Goal: Communication & Community: Share content

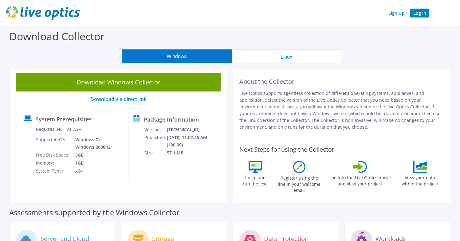
click at [425, 15] on link "Log In" at bounding box center [419, 13] width 19 height 9
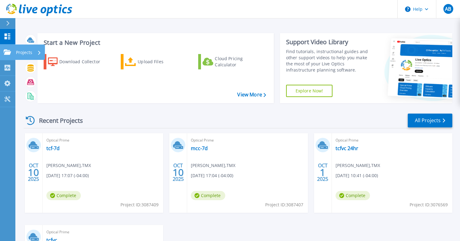
click at [26, 51] on p "Projects" at bounding box center [24, 53] width 16 height 16
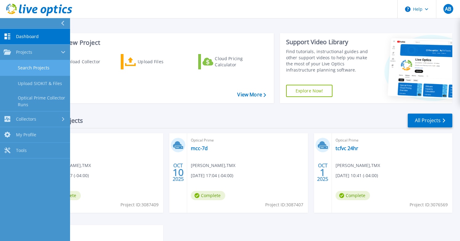
click at [47, 71] on link "Search Projects" at bounding box center [35, 68] width 70 height 16
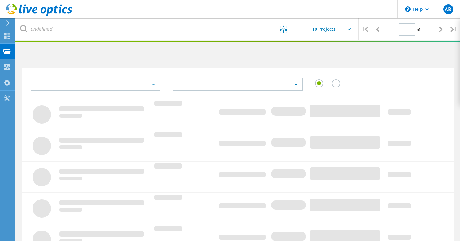
type input "1"
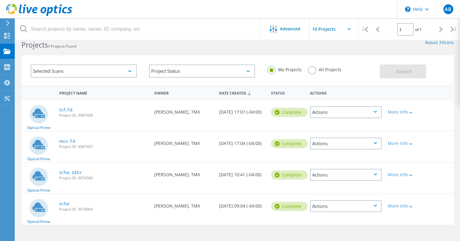
scroll to position [17, 0]
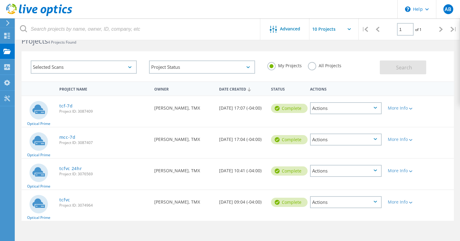
click at [334, 106] on div "Actions" at bounding box center [346, 108] width 72 height 12
click at [333, 113] on div "Share" at bounding box center [346, 113] width 70 height 10
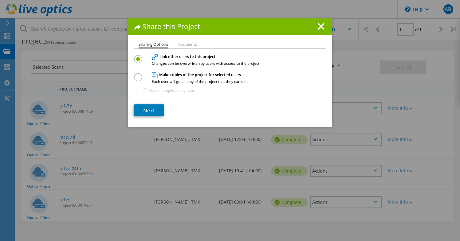
click at [184, 44] on li "Recipients" at bounding box center [187, 44] width 19 height 5
click at [164, 76] on h4 "Make copies of the project for selected users Each user will get a copy of the …" at bounding box center [229, 77] width 154 height 11
click at [137, 75] on label at bounding box center [139, 74] width 11 height 2
click at [0, 0] on input "radio" at bounding box center [0, 0] width 0 height 0
click at [165, 59] on h4 "Link other users to this project Changes can be overwritten by users with acces…" at bounding box center [229, 59] width 154 height 11
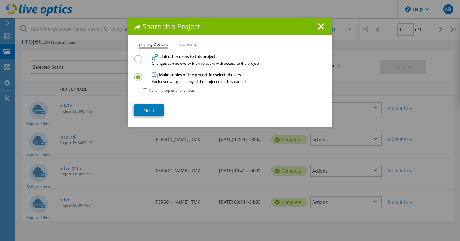
click at [137, 57] on label at bounding box center [139, 56] width 11 height 2
click at [0, 0] on input "radio" at bounding box center [0, 0] width 0 height 0
click at [318, 27] on line at bounding box center [321, 26] width 6 height 6
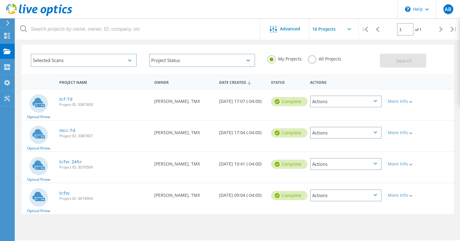
scroll to position [27, 0]
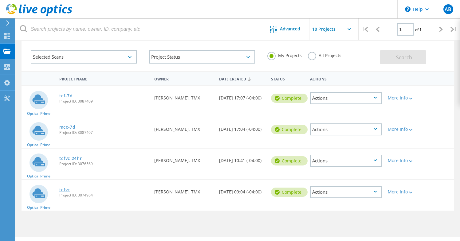
click at [65, 190] on link "tcfvc" at bounding box center [64, 190] width 11 height 4
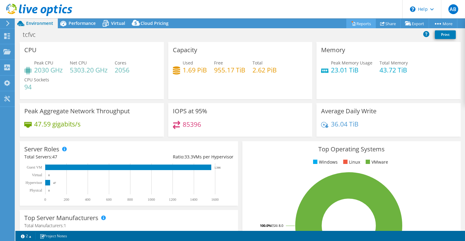
click at [356, 23] on link "Reports" at bounding box center [360, 24] width 29 height 10
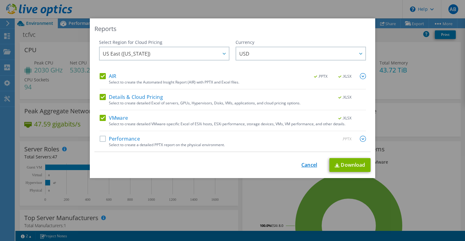
click at [305, 166] on link "Cancel" at bounding box center [309, 165] width 16 height 6
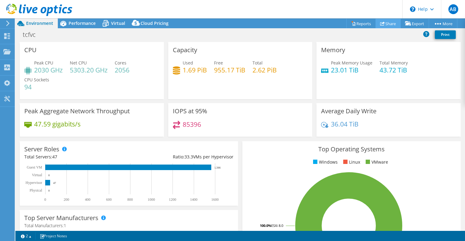
click at [380, 25] on icon at bounding box center [382, 23] width 5 height 5
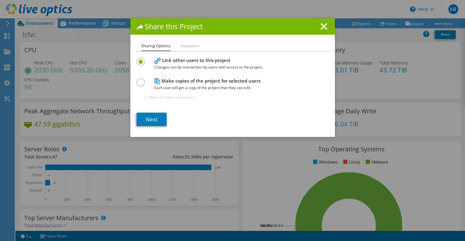
click at [184, 45] on li "Recipients" at bounding box center [190, 46] width 19 height 8
click at [320, 26] on icon at bounding box center [323, 26] width 7 height 7
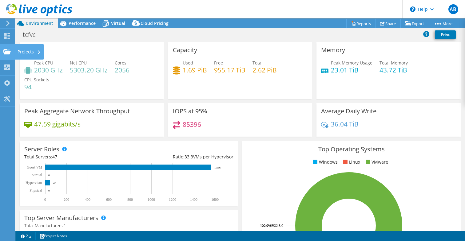
click at [9, 56] on div at bounding box center [6, 52] width 7 height 7
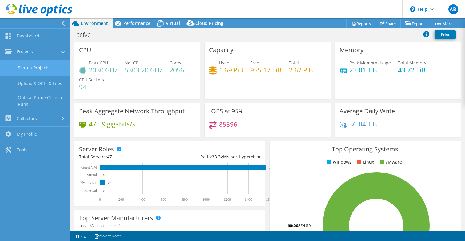
click at [22, 69] on link "Search Projects" at bounding box center [35, 68] width 70 height 16
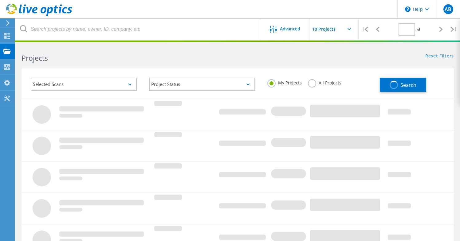
type input "1"
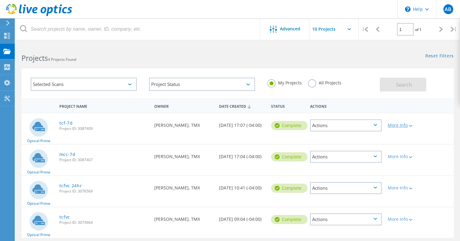
click at [396, 127] on div "More Info" at bounding box center [402, 125] width 29 height 4
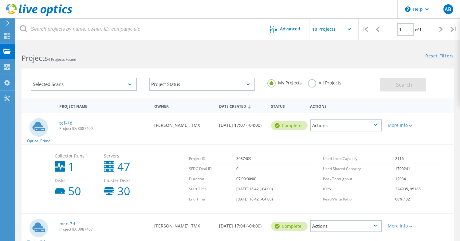
click at [371, 127] on div "Actions" at bounding box center [346, 126] width 72 height 12
click at [345, 131] on div "Share" at bounding box center [346, 131] width 70 height 10
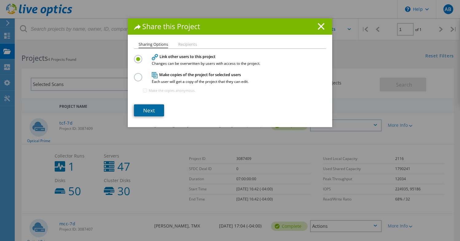
click at [145, 112] on link "Next" at bounding box center [149, 110] width 30 height 12
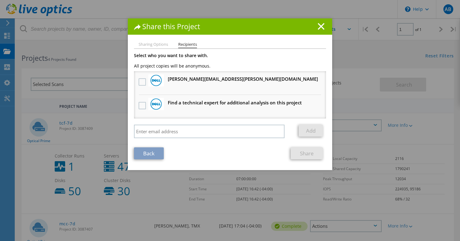
click at [155, 80] on img at bounding box center [156, 81] width 12 height 12
click at [141, 82] on label at bounding box center [143, 81] width 9 height 7
click at [0, 0] on input "checkbox" at bounding box center [0, 0] width 0 height 0
click at [302, 156] on link "Share" at bounding box center [307, 153] width 32 height 12
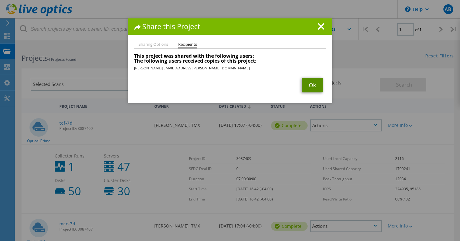
click at [304, 82] on link "Ok" at bounding box center [312, 85] width 21 height 15
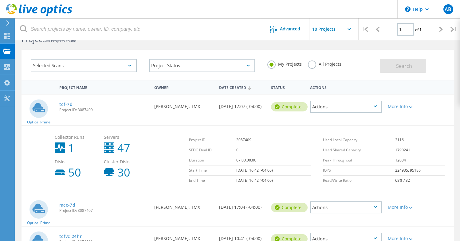
scroll to position [41, 0]
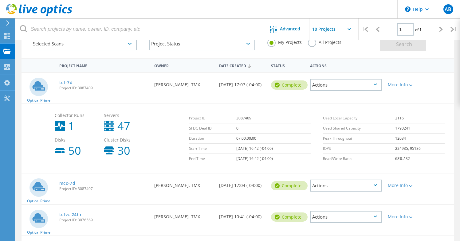
click at [351, 187] on div "Actions" at bounding box center [346, 186] width 72 height 12
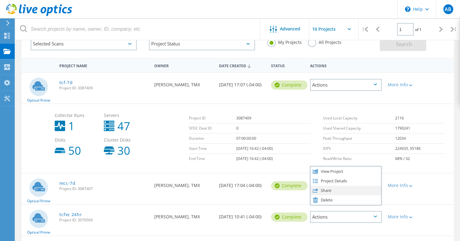
click at [348, 190] on div "Share" at bounding box center [346, 191] width 70 height 10
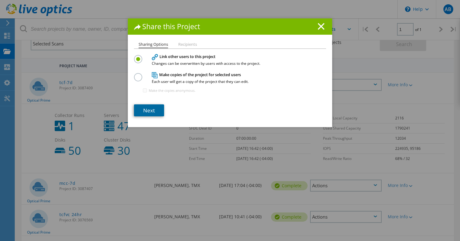
click at [142, 109] on link "Next" at bounding box center [149, 110] width 30 height 12
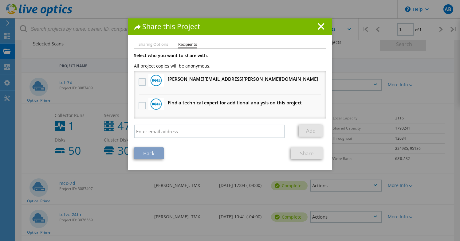
click at [139, 81] on label at bounding box center [143, 81] width 9 height 7
click at [0, 0] on input "checkbox" at bounding box center [0, 0] width 0 height 0
click at [296, 150] on link "Share" at bounding box center [307, 153] width 32 height 12
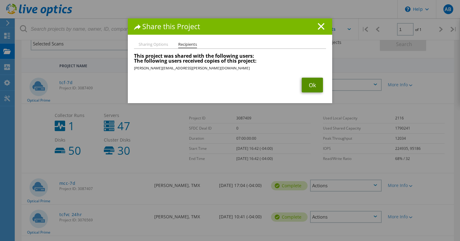
click at [311, 87] on link "Ok" at bounding box center [312, 85] width 21 height 15
